Goal: Information Seeking & Learning: Learn about a topic

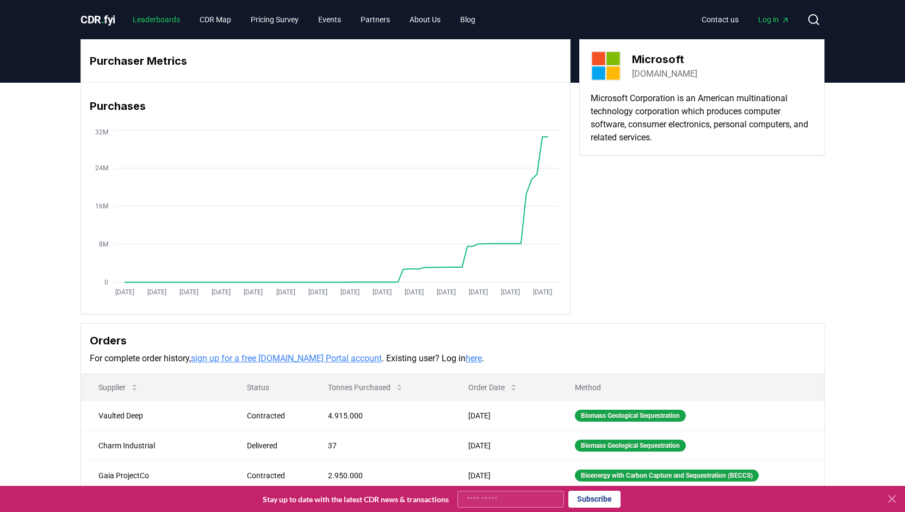
click at [151, 14] on link "Leaderboards" at bounding box center [156, 20] width 65 height 20
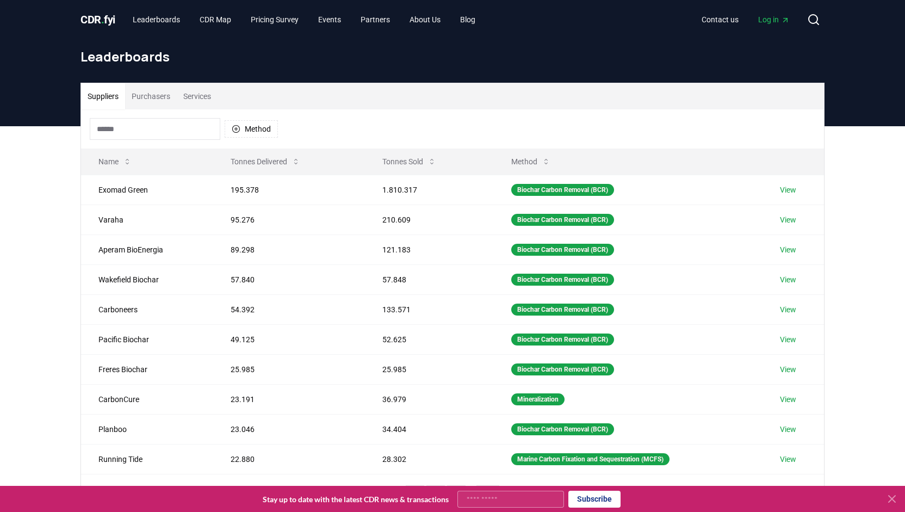
click at [96, 17] on span "CDR . fyi" at bounding box center [98, 19] width 35 height 13
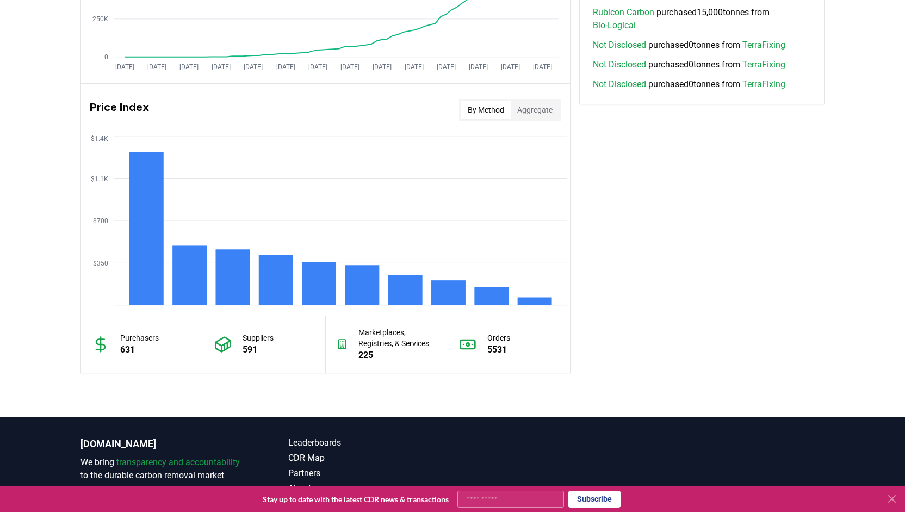
scroll to position [776, 0]
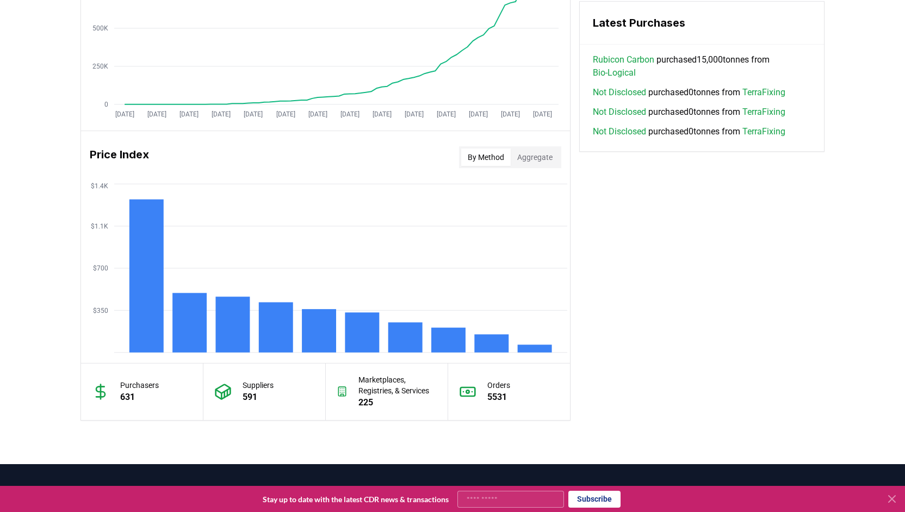
click at [533, 153] on button "Aggregate" at bounding box center [535, 157] width 48 height 17
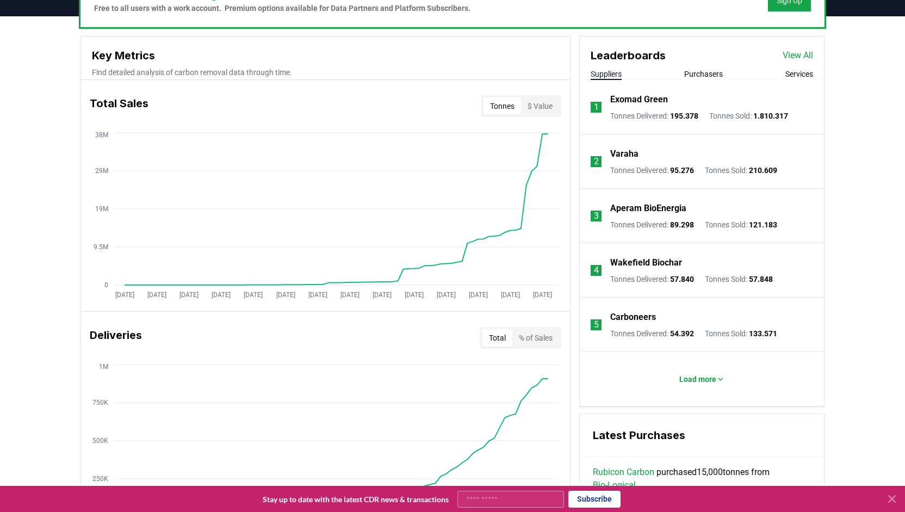
scroll to position [395, 0]
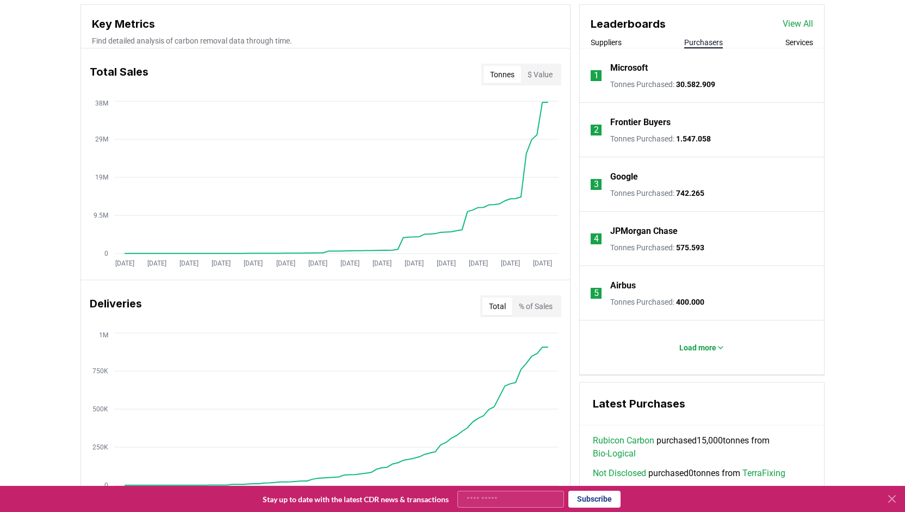
click at [703, 44] on button "Purchasers" at bounding box center [703, 42] width 39 height 11
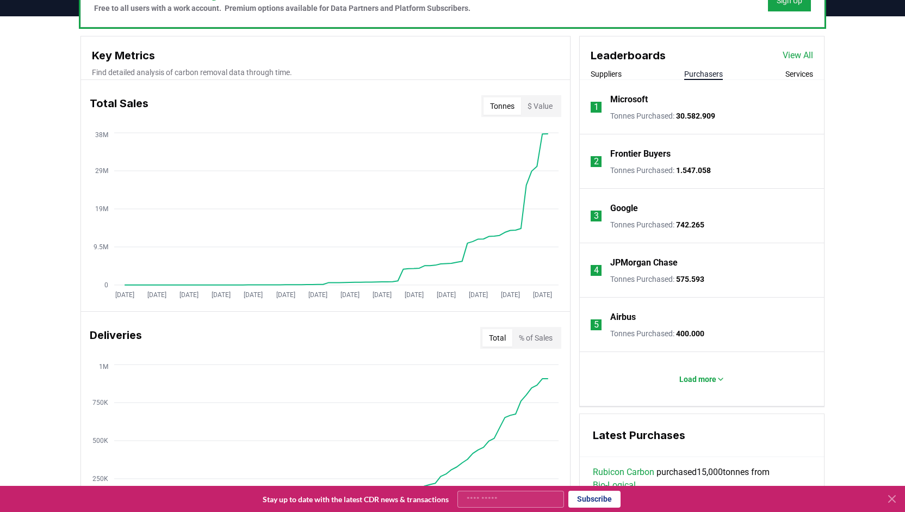
scroll to position [341, 0]
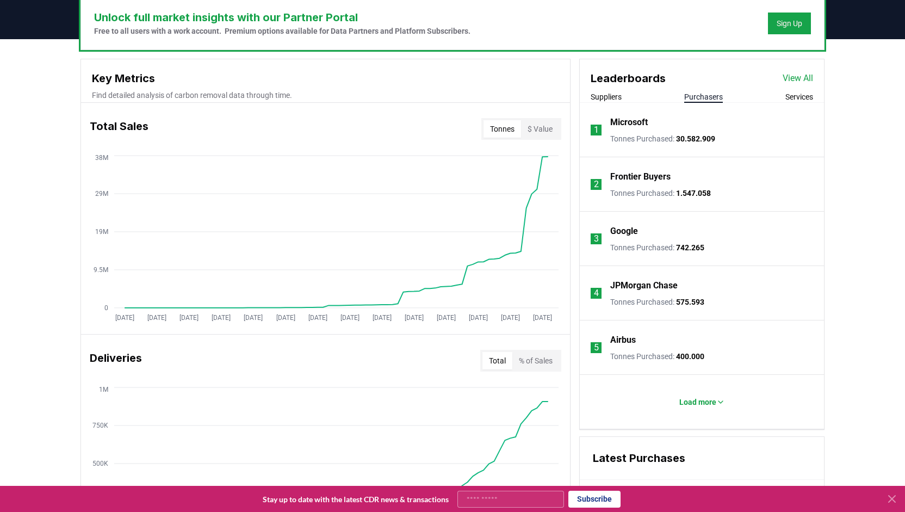
click at [797, 78] on link "View All" at bounding box center [798, 78] width 30 height 13
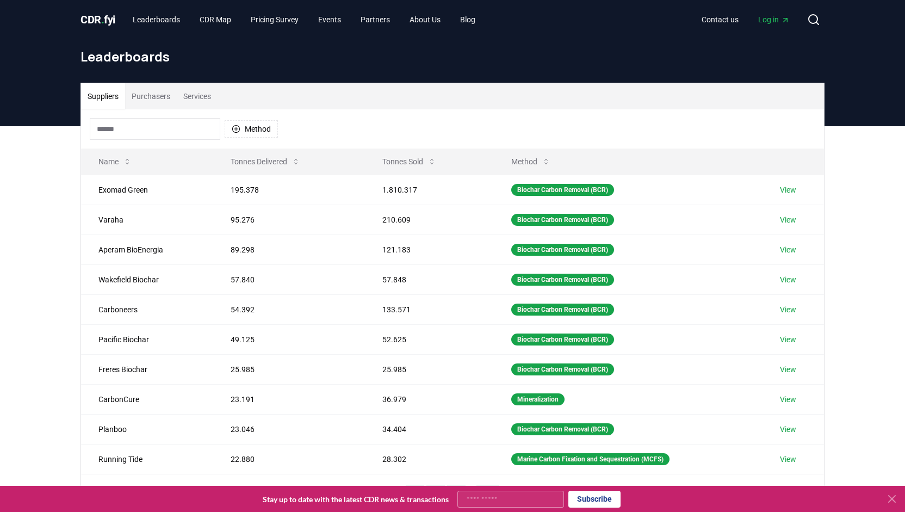
click at [153, 89] on button "Purchasers" at bounding box center [151, 96] width 52 height 26
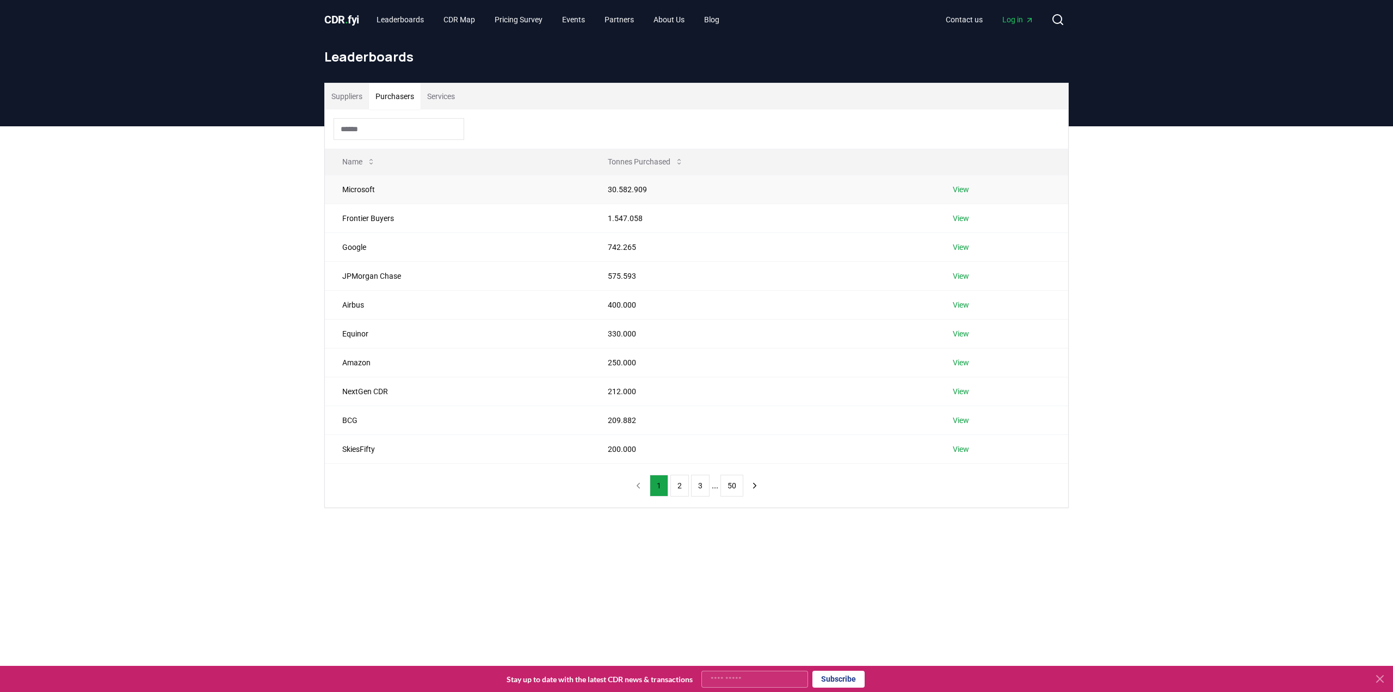
click at [905, 190] on link "View" at bounding box center [961, 189] width 16 height 11
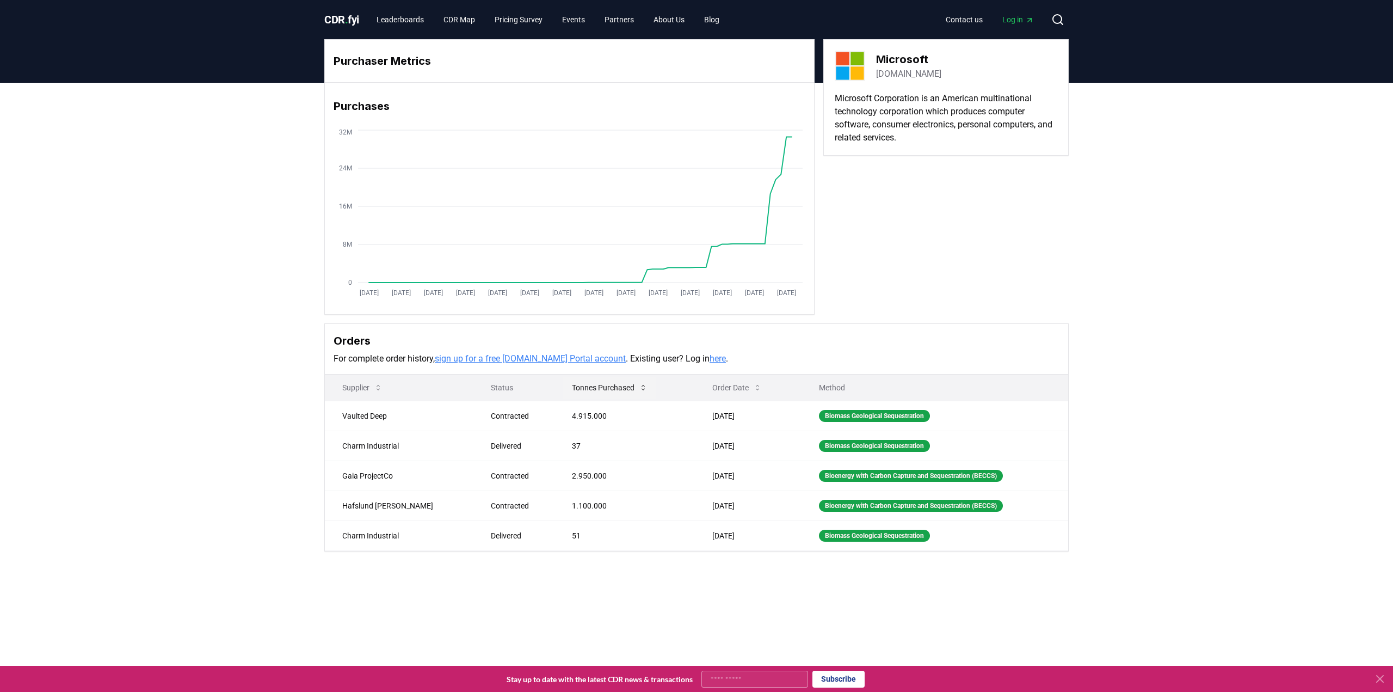
click at [639, 383] on icon at bounding box center [643, 387] width 9 height 9
click at [639, 384] on icon at bounding box center [643, 387] width 9 height 9
click at [342, 15] on span "CDR . fyi" at bounding box center [341, 19] width 35 height 13
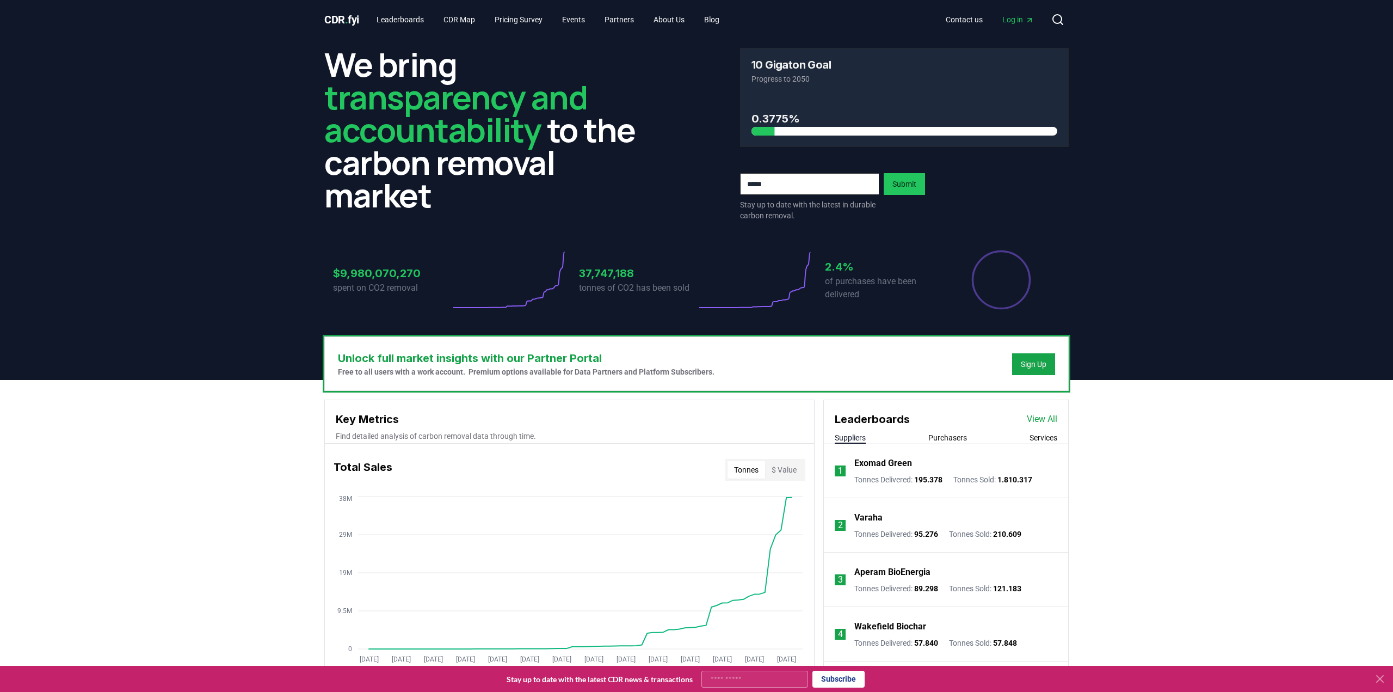
click at [793, 467] on button "$ Value" at bounding box center [784, 469] width 38 height 17
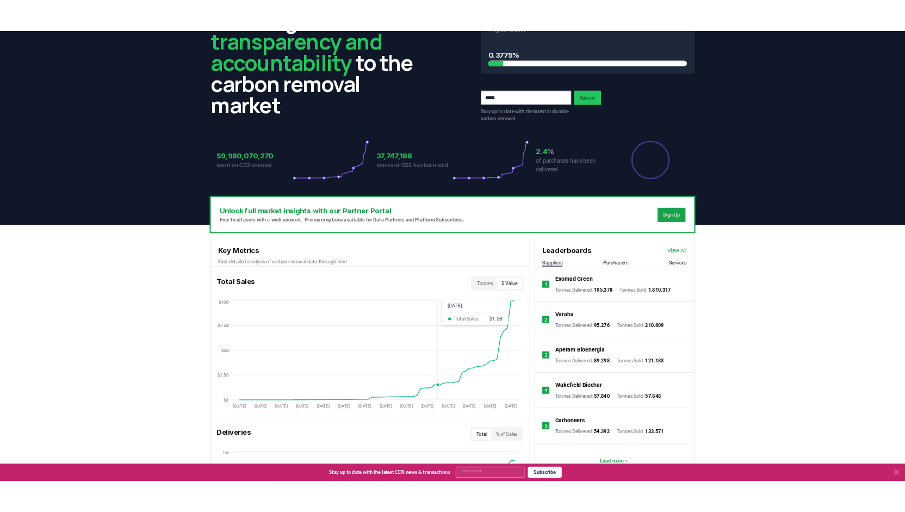
scroll to position [109, 0]
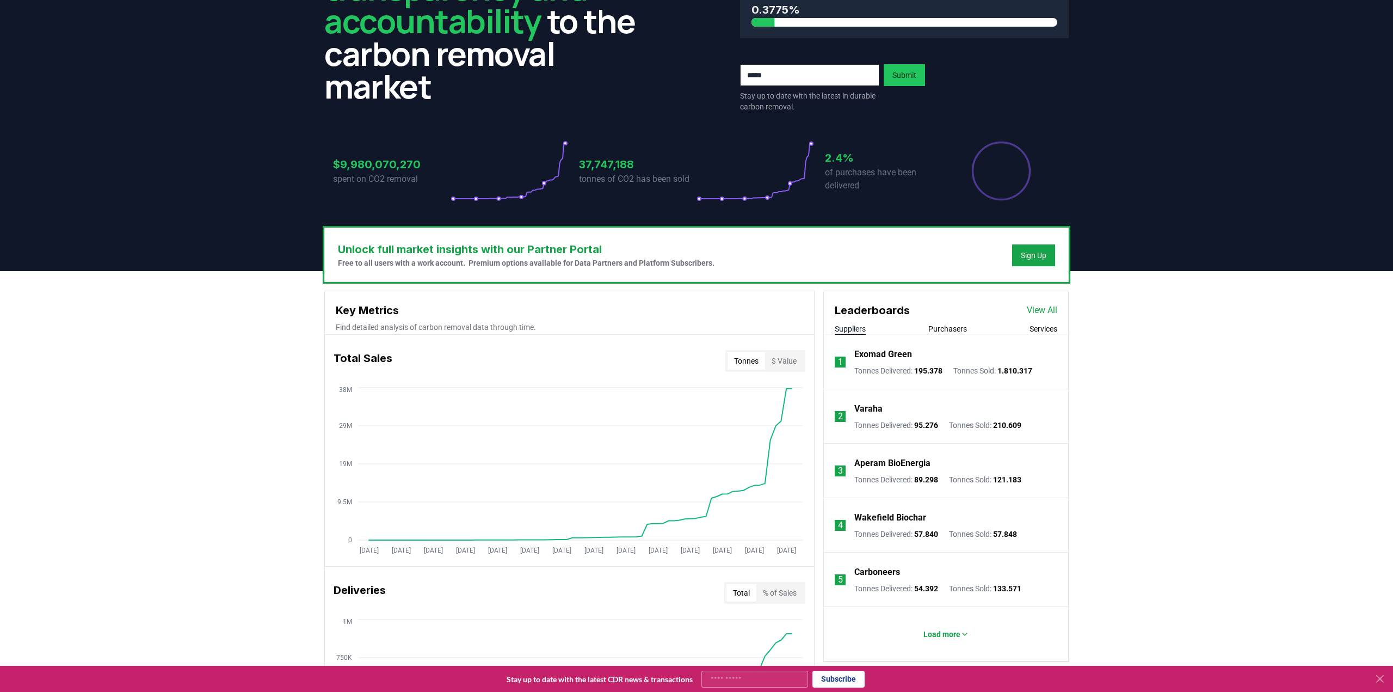
click at [747, 359] on button "Tonnes" at bounding box center [746, 360] width 38 height 17
